Goal: Task Accomplishment & Management: Manage account settings

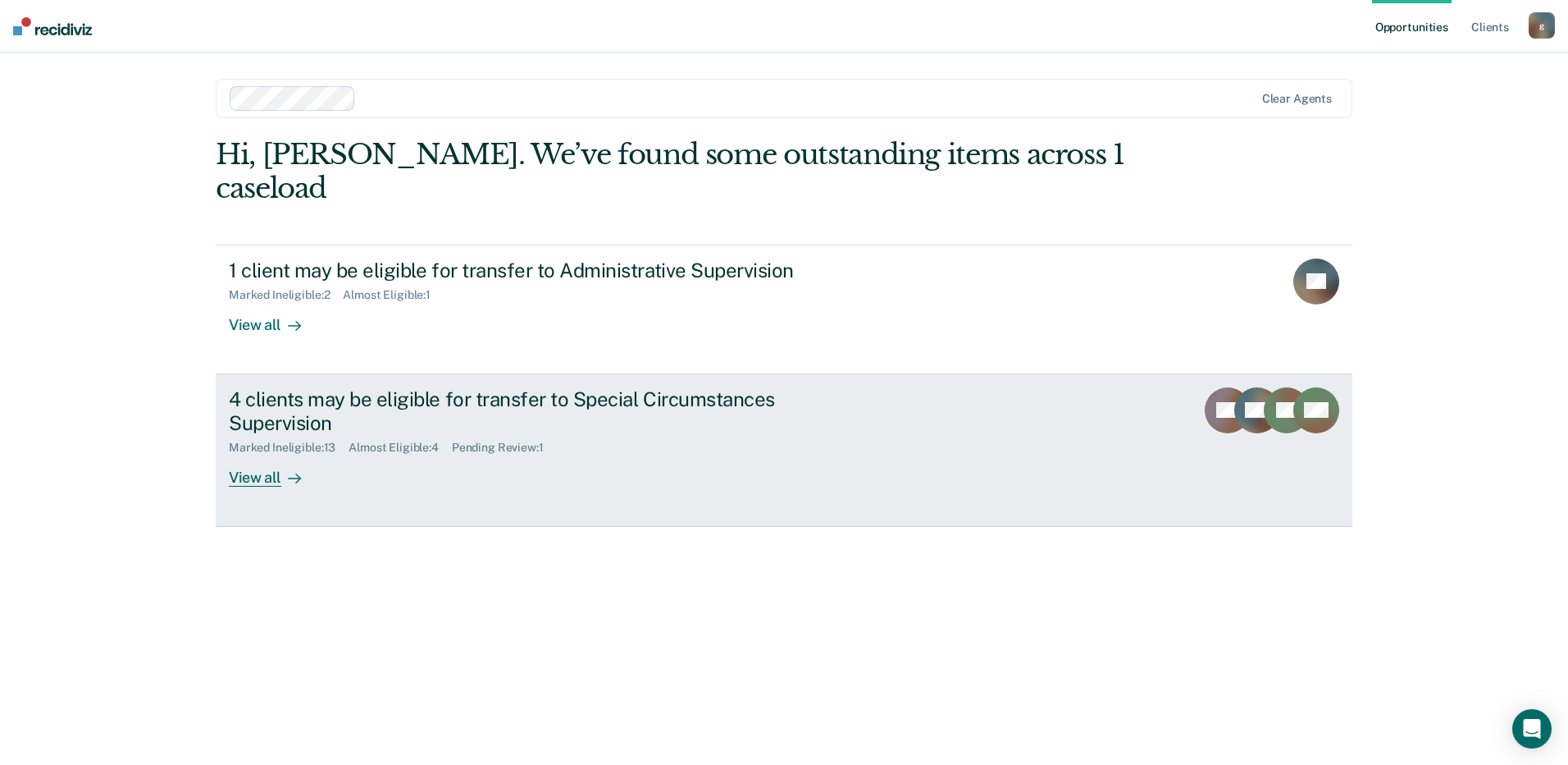
click at [335, 387] on div "4 clients may be eligible for transfer to Special Circumstances Supervision" at bounding box center [517, 411] width 576 height 48
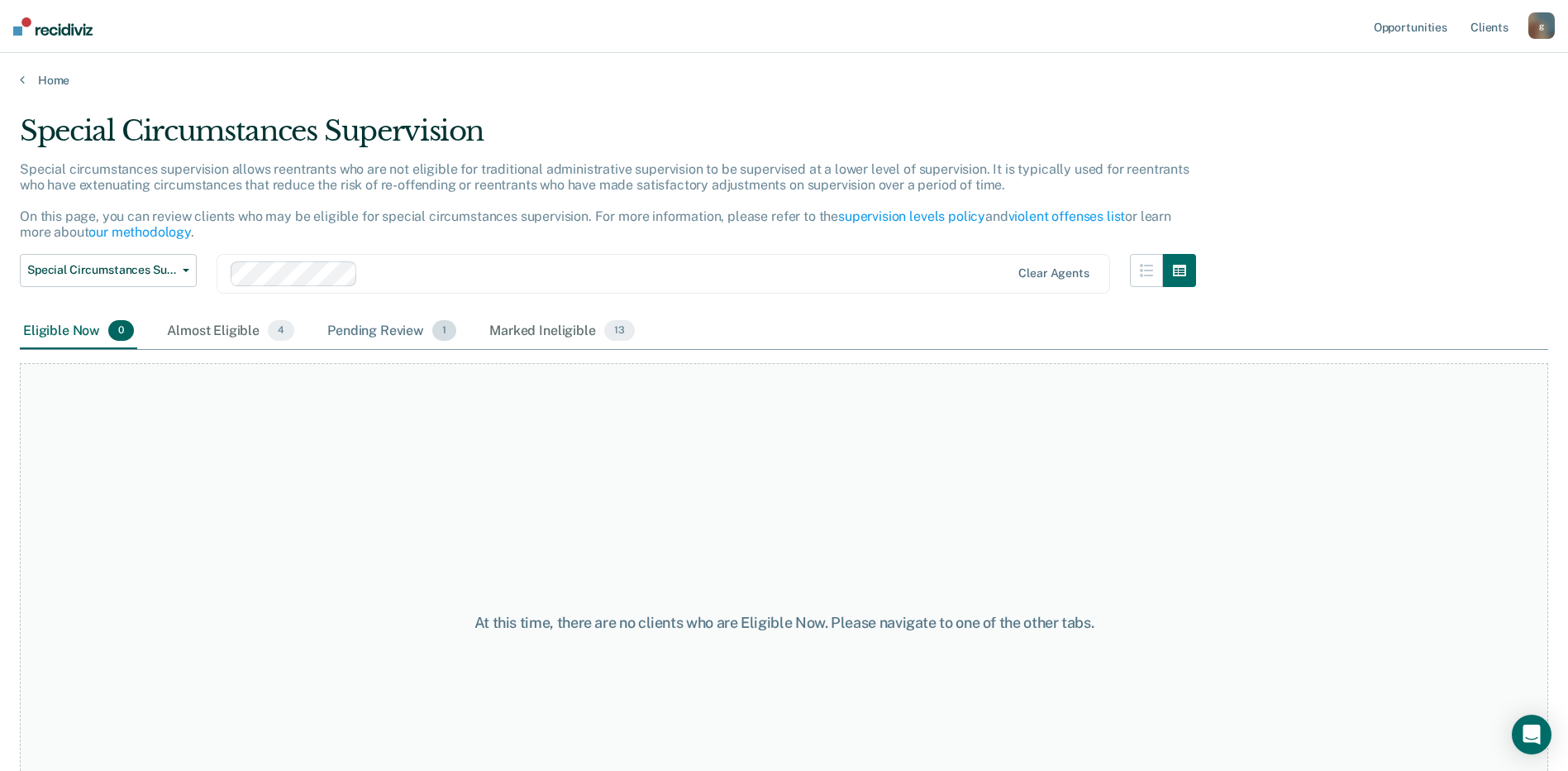
click at [339, 332] on div "Pending Review 1" at bounding box center [391, 332] width 135 height 36
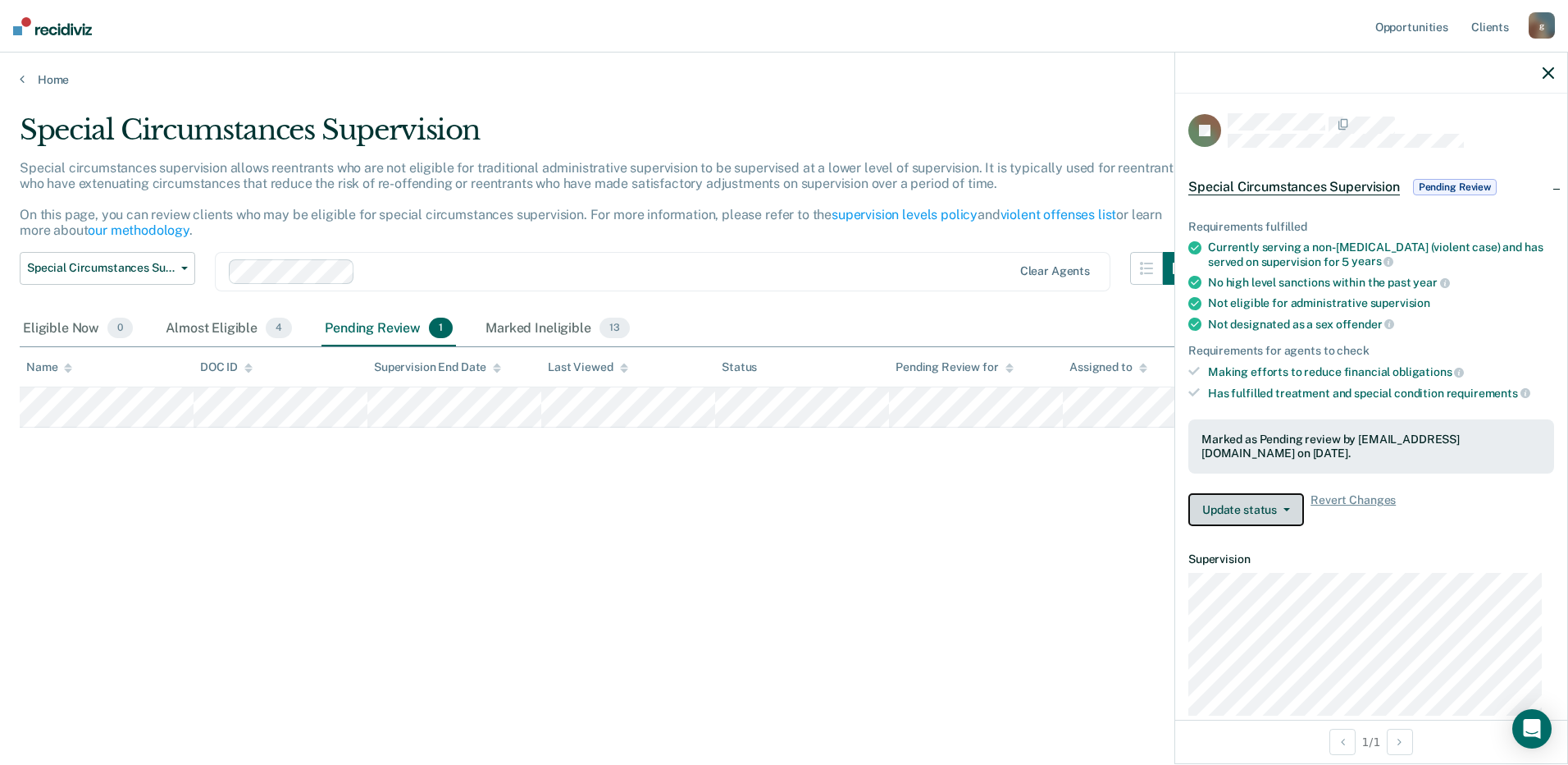
click at [1282, 511] on button "Update status" at bounding box center [1246, 509] width 116 height 33
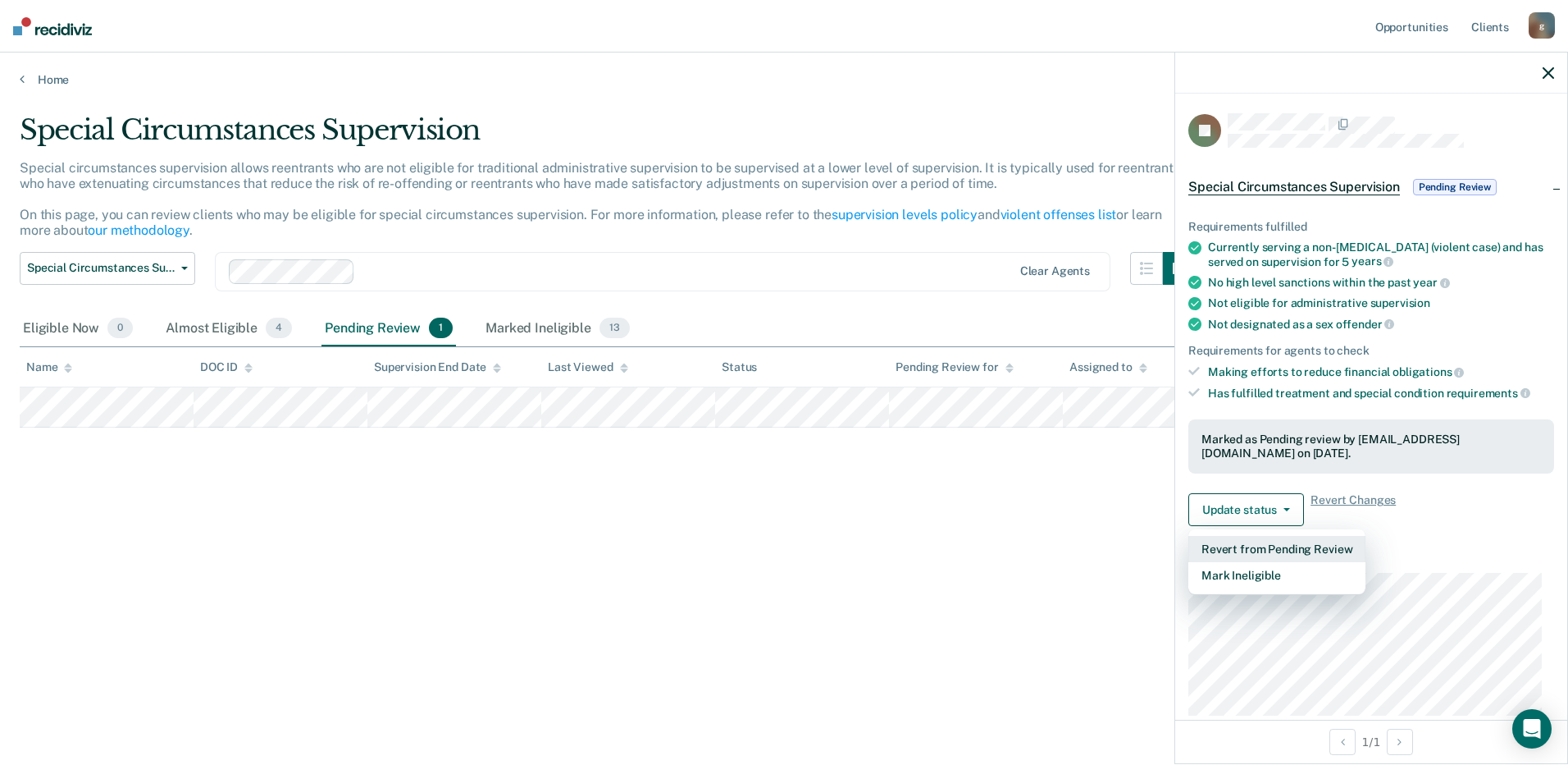
click at [1282, 541] on button "Revert from Pending Review" at bounding box center [1277, 549] width 178 height 26
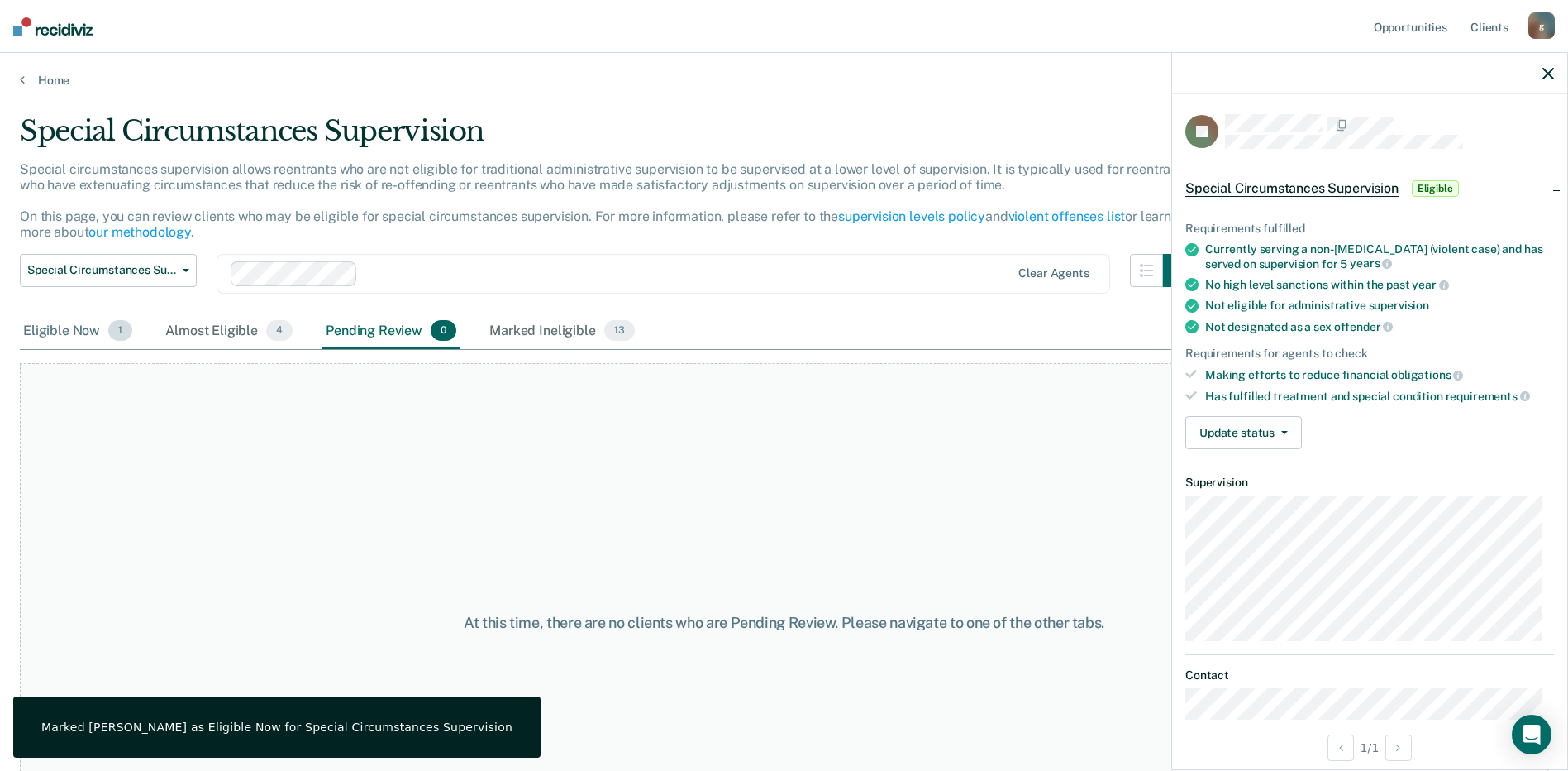
click at [92, 330] on div "Eligible Now 1" at bounding box center [78, 332] width 116 height 36
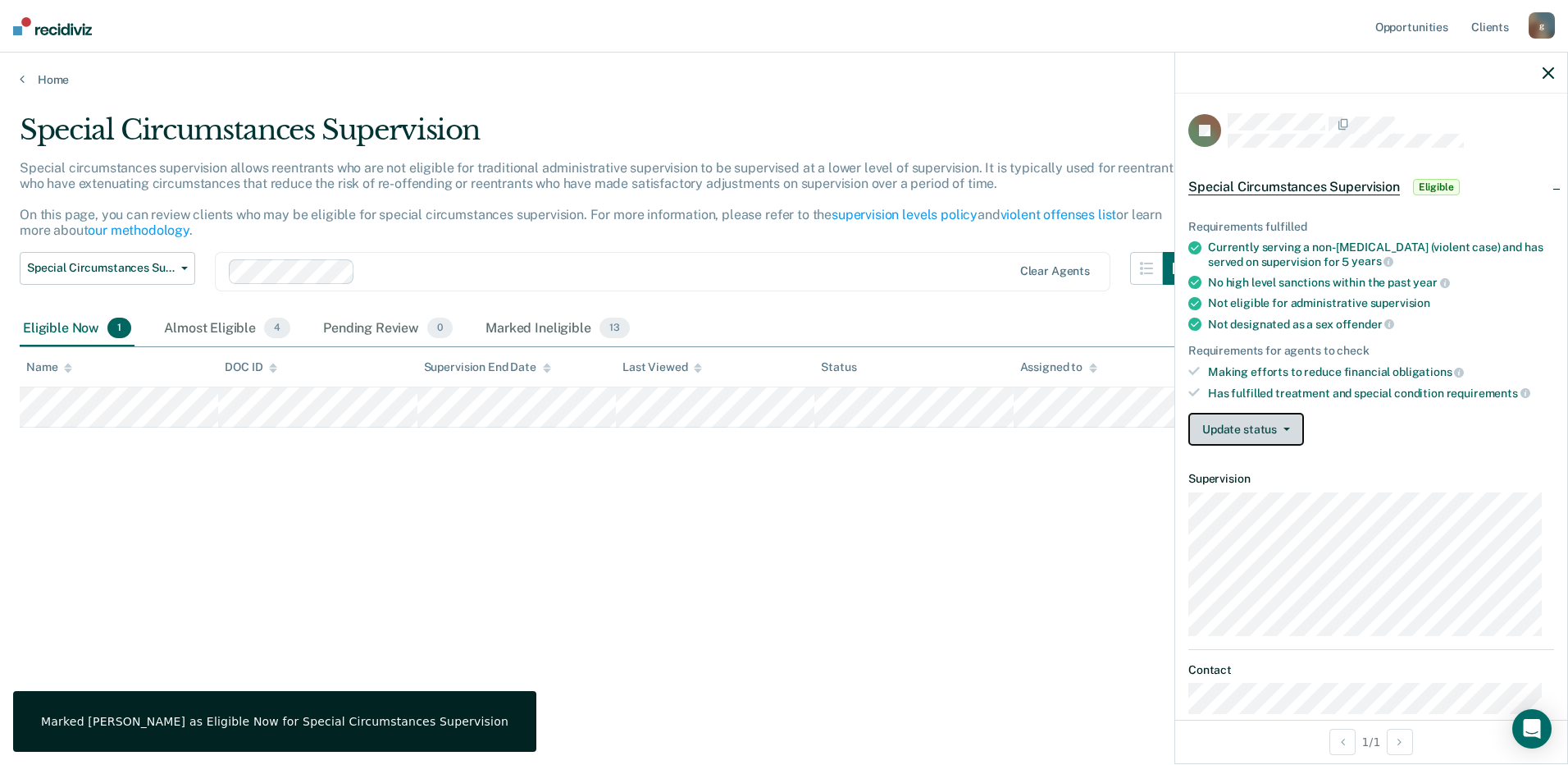
click at [1232, 436] on button "Update status" at bounding box center [1246, 429] width 116 height 33
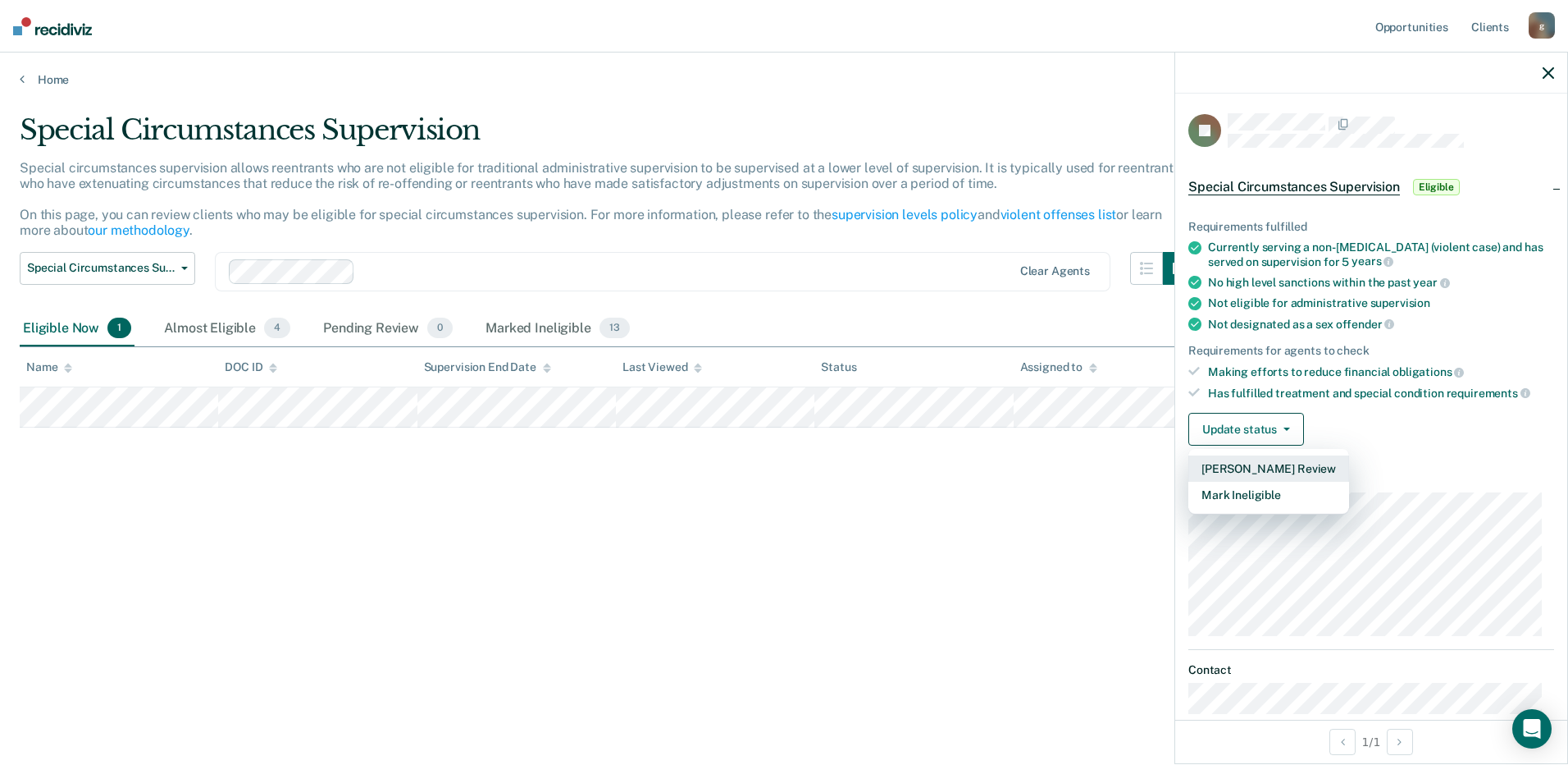
click at [1256, 470] on button "[PERSON_NAME] Review" at bounding box center [1268, 469] width 161 height 26
